Goal: Navigation & Orientation: Find specific page/section

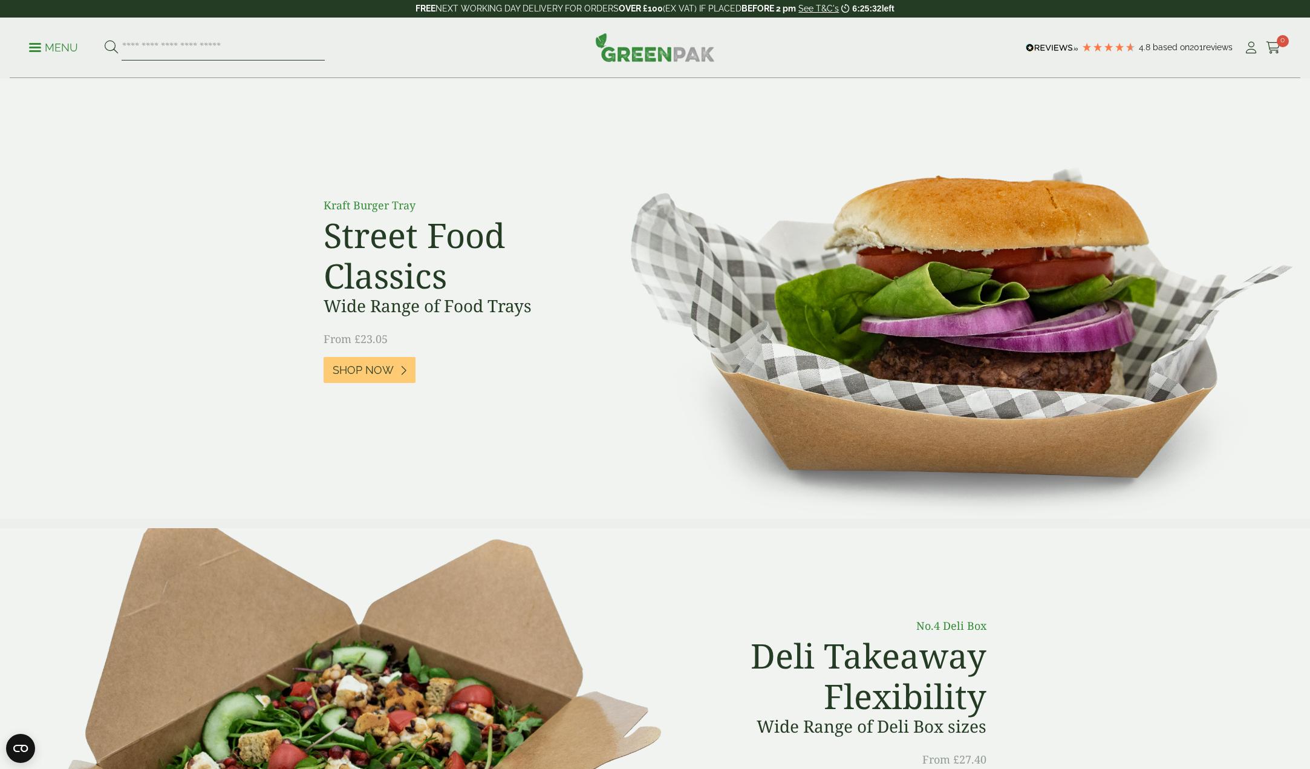
click at [192, 53] on input "search" at bounding box center [223, 47] width 203 height 25
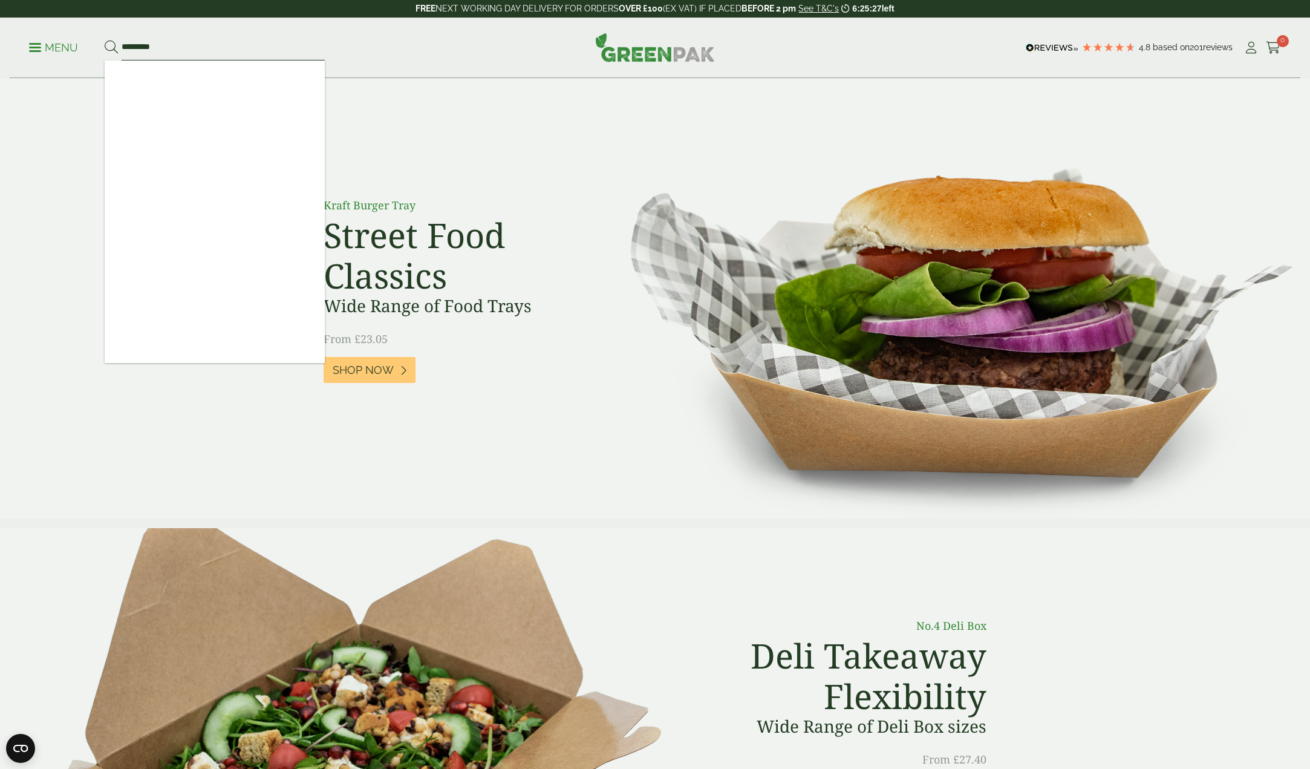
type input "*********"
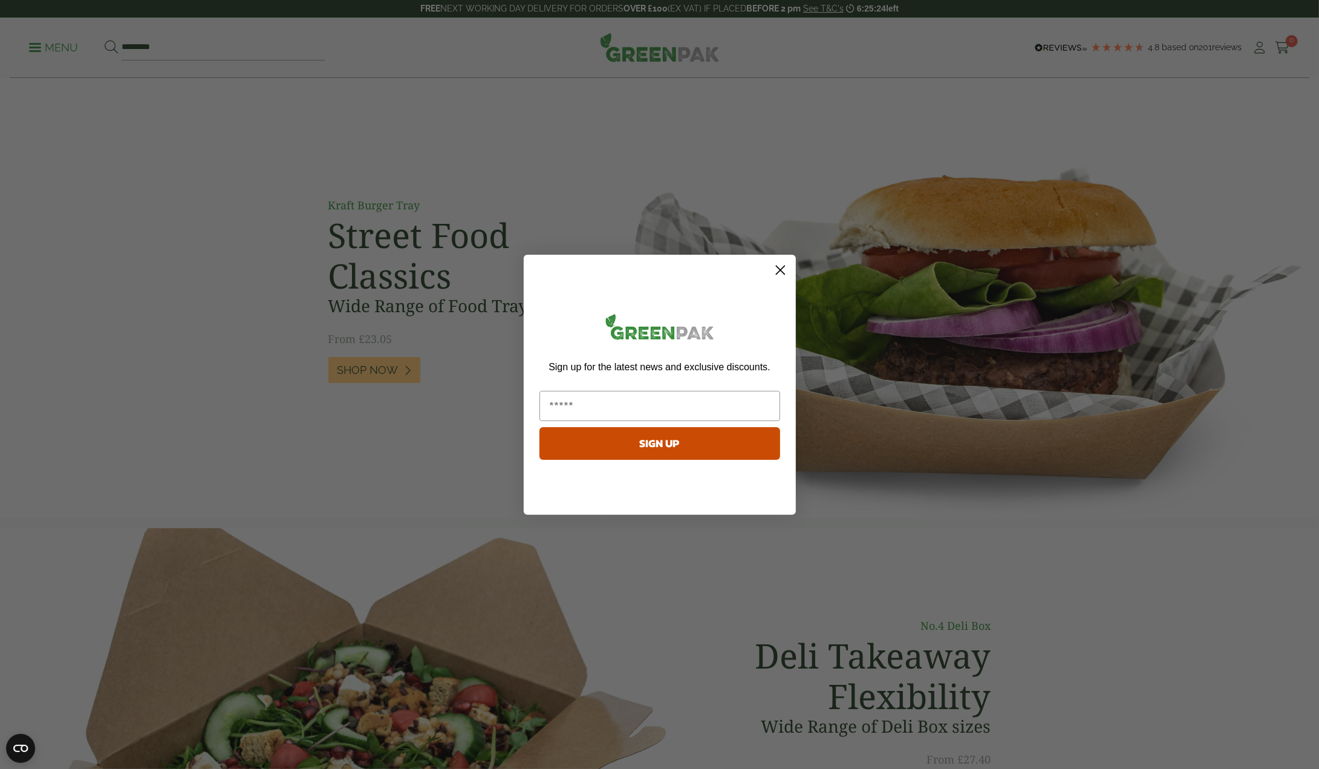
click at [786, 273] on circle "Close dialog" at bounding box center [780, 269] width 20 height 20
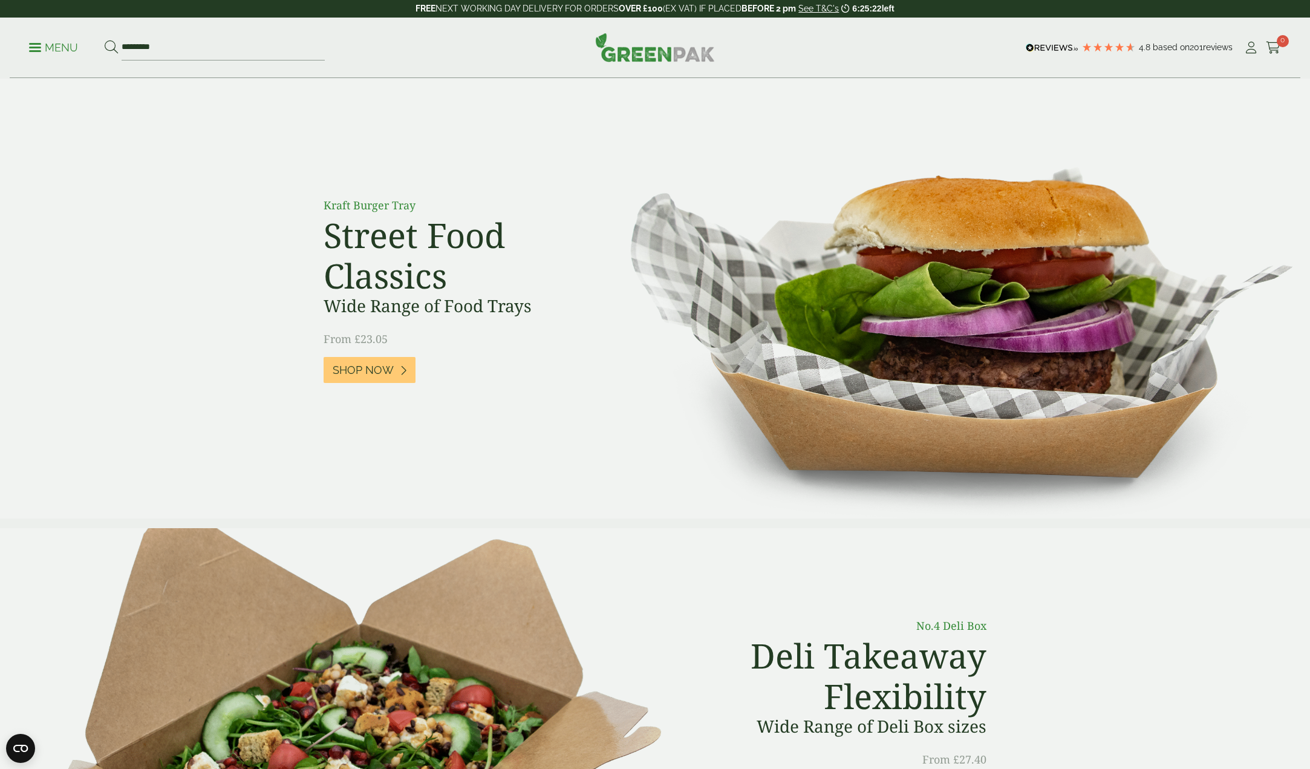
click at [109, 47] on icon at bounding box center [111, 47] width 13 height 13
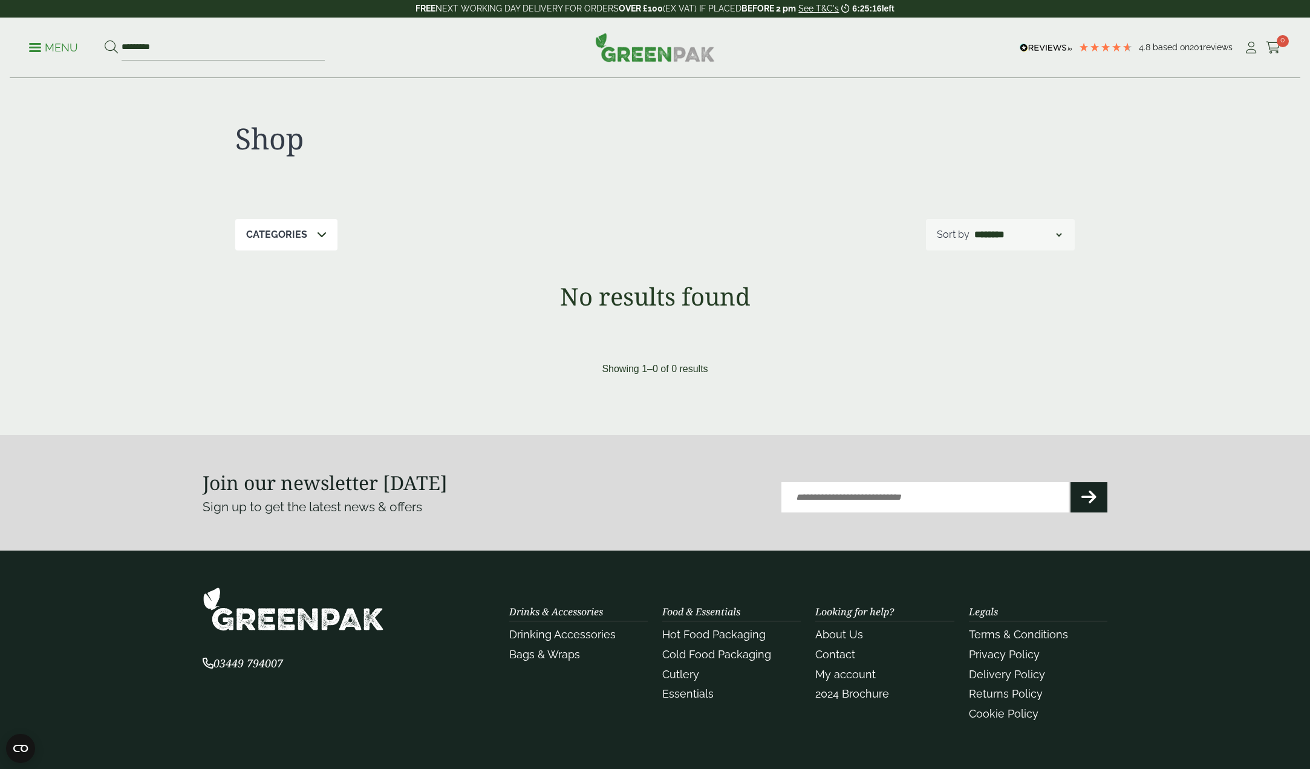
click at [42, 54] on p "Menu" at bounding box center [53, 48] width 49 height 15
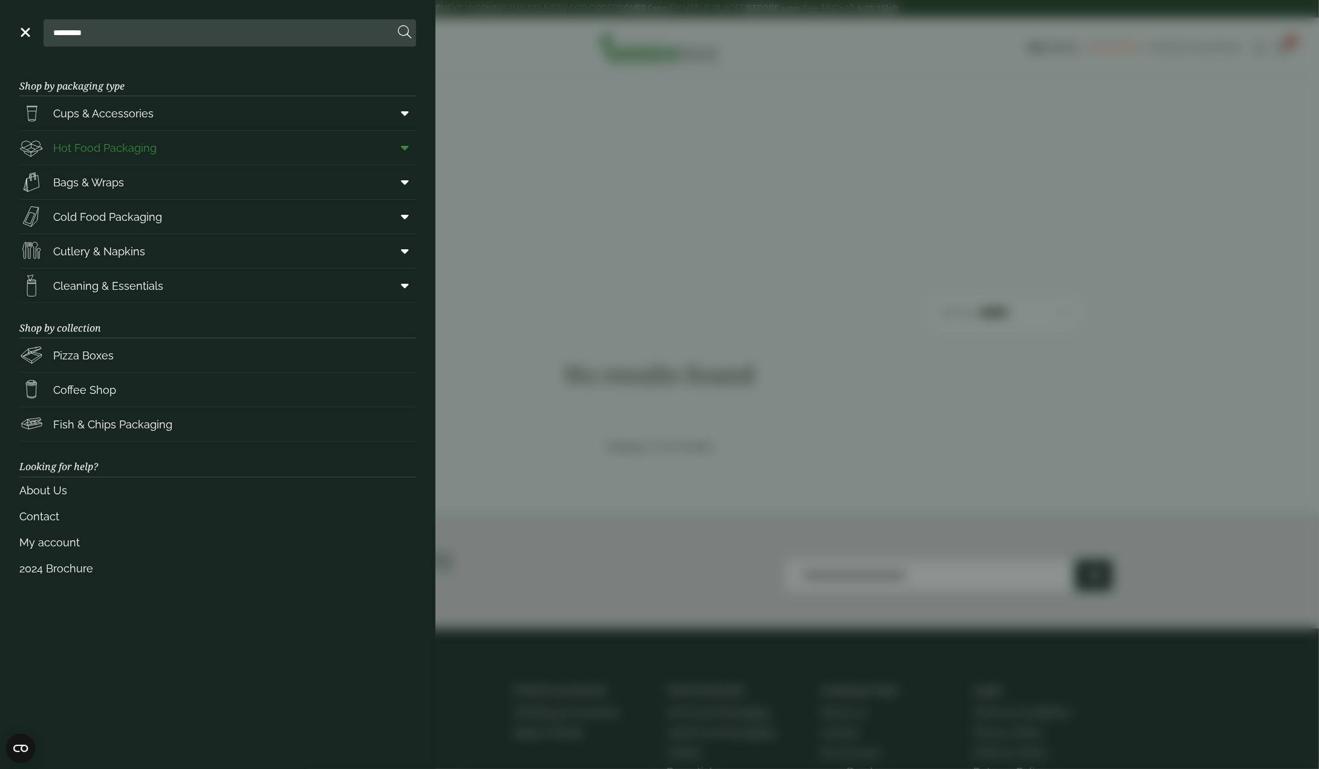
click at [75, 146] on span "Hot Food Packaging" at bounding box center [104, 148] width 103 height 16
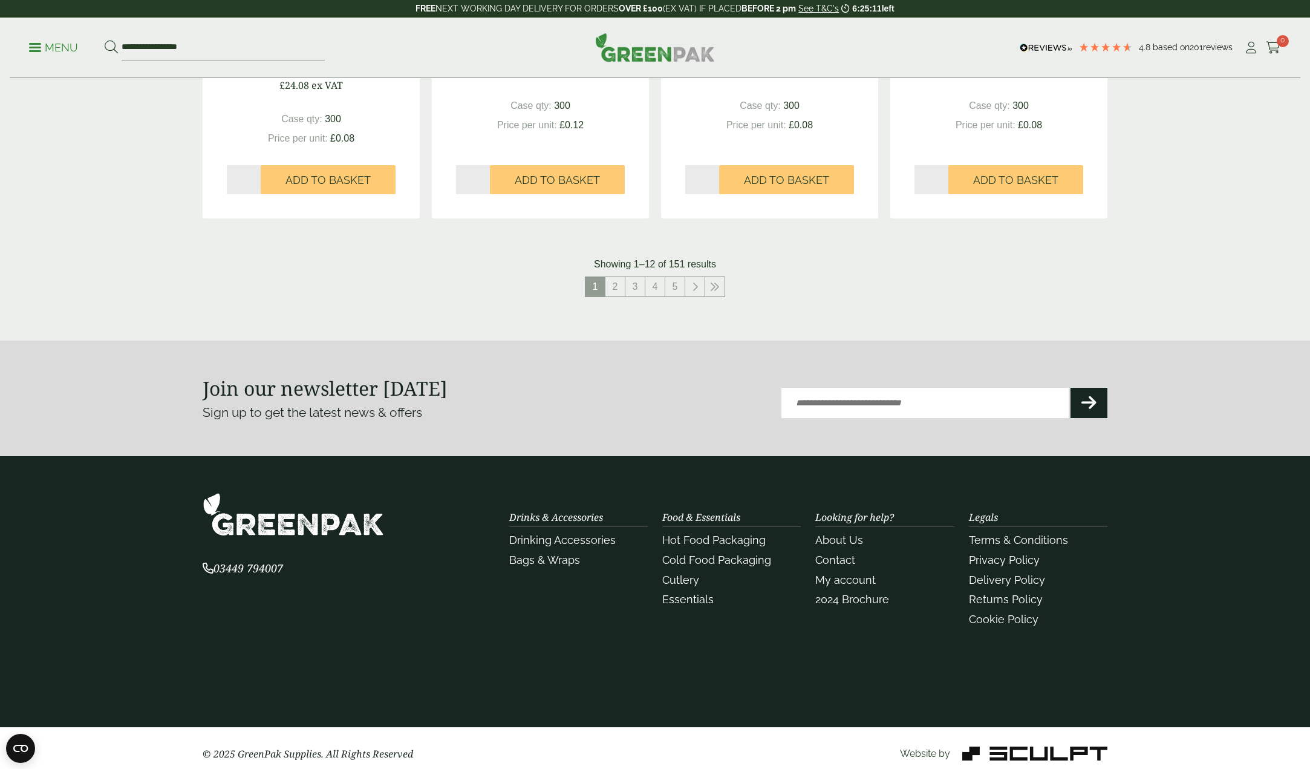
scroll to position [1333, 0]
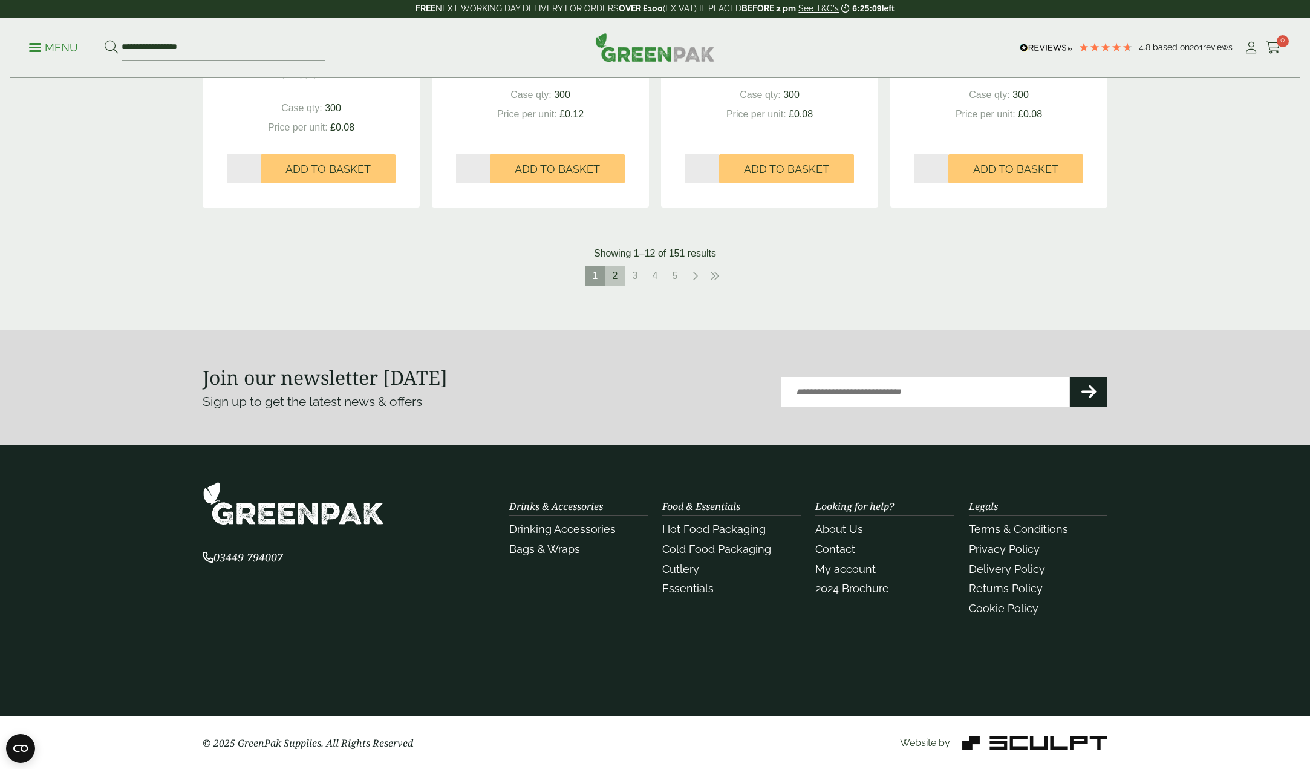
click at [617, 273] on link "2" at bounding box center [614, 275] width 19 height 19
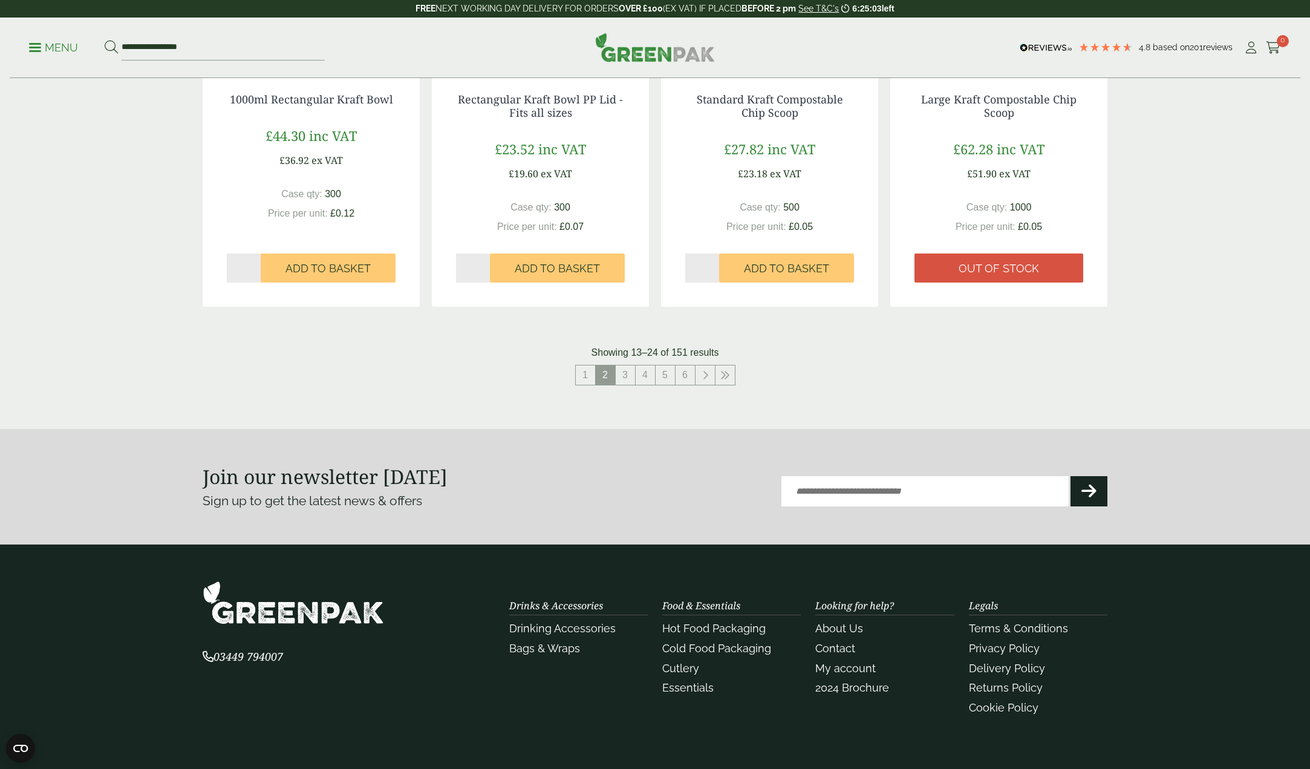
scroll to position [1273, 0]
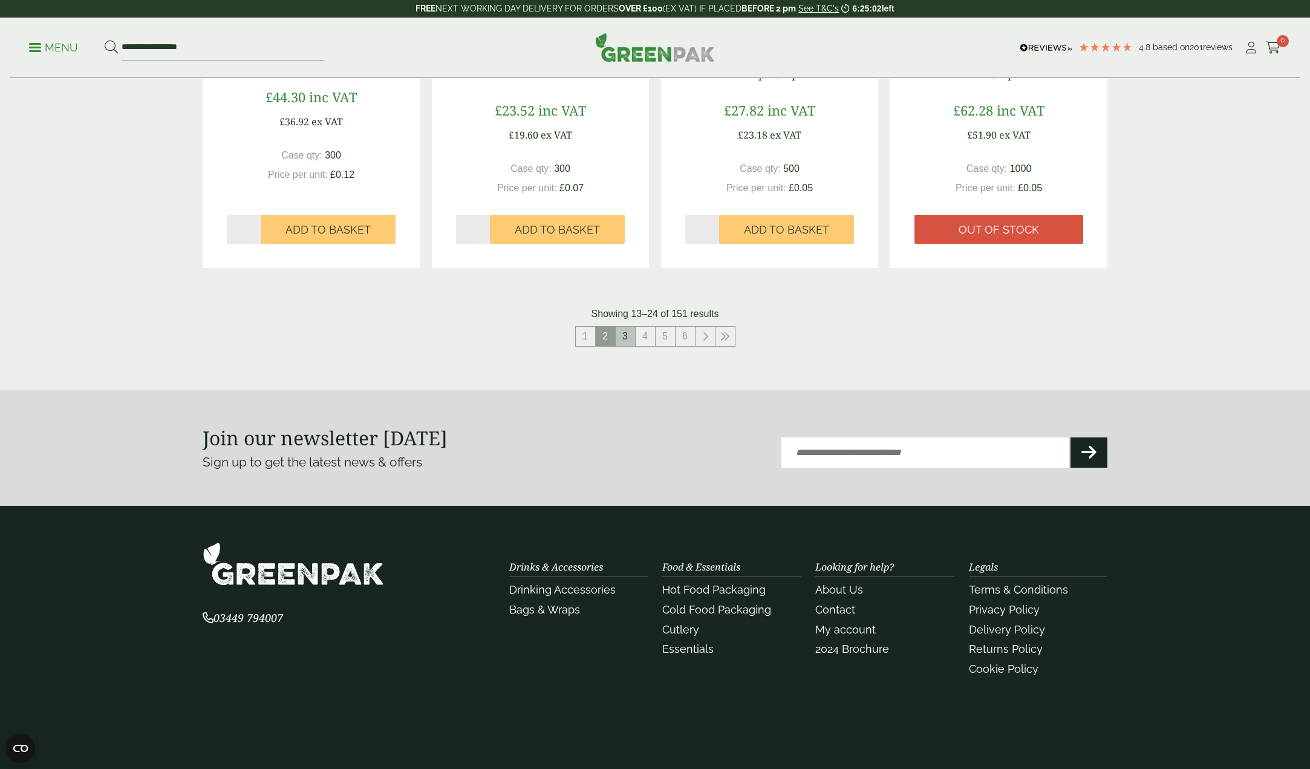
click at [628, 340] on link "3" at bounding box center [625, 336] width 19 height 19
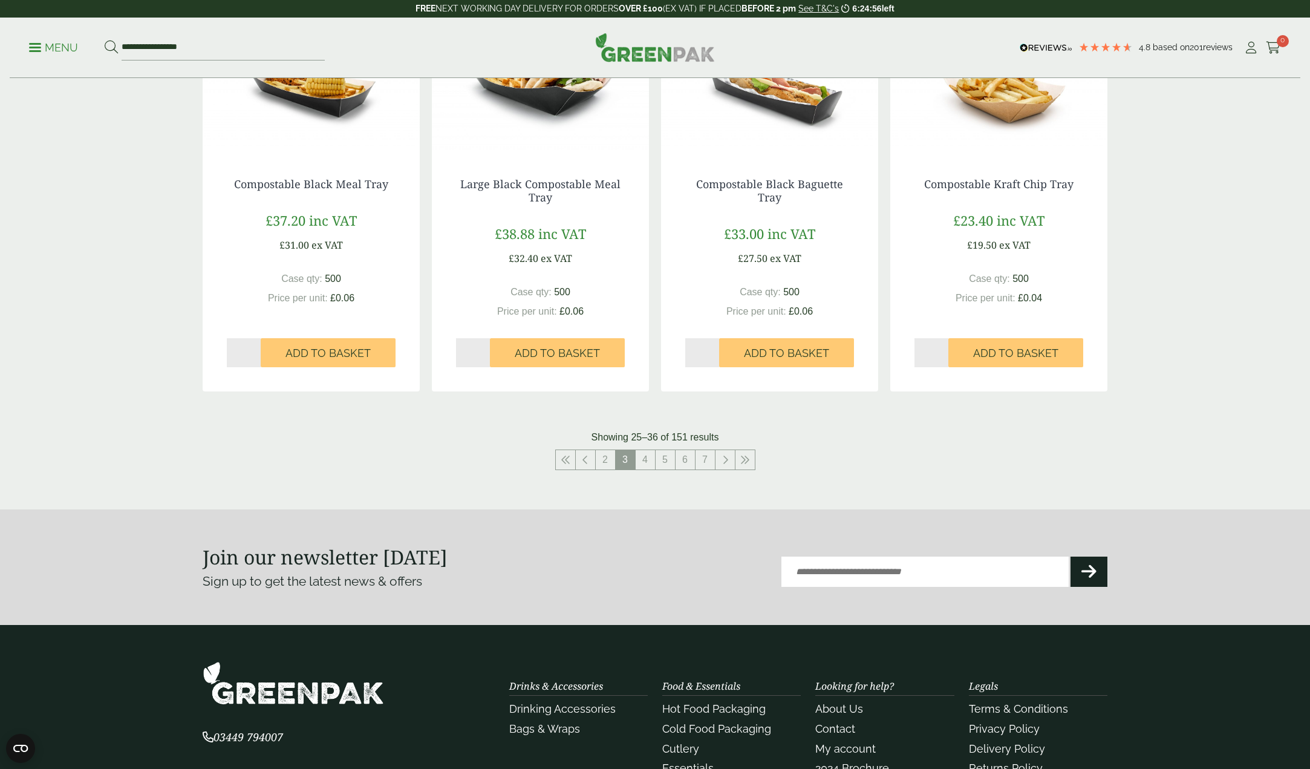
scroll to position [1329, 0]
